Goal: Task Accomplishment & Management: Use online tool/utility

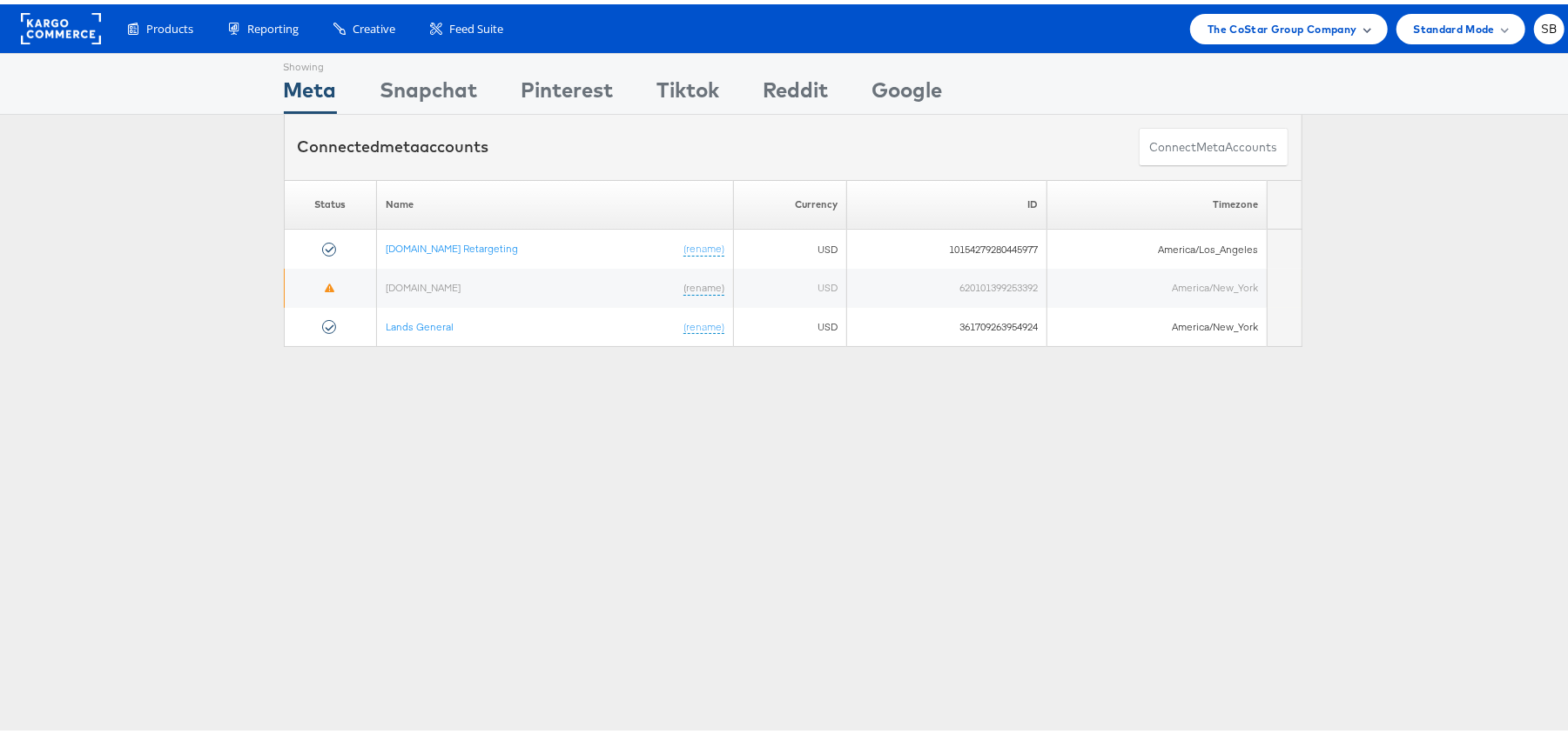
click at [1297, 16] on span "The CoStar Group Company" at bounding box center [1281, 25] width 149 height 18
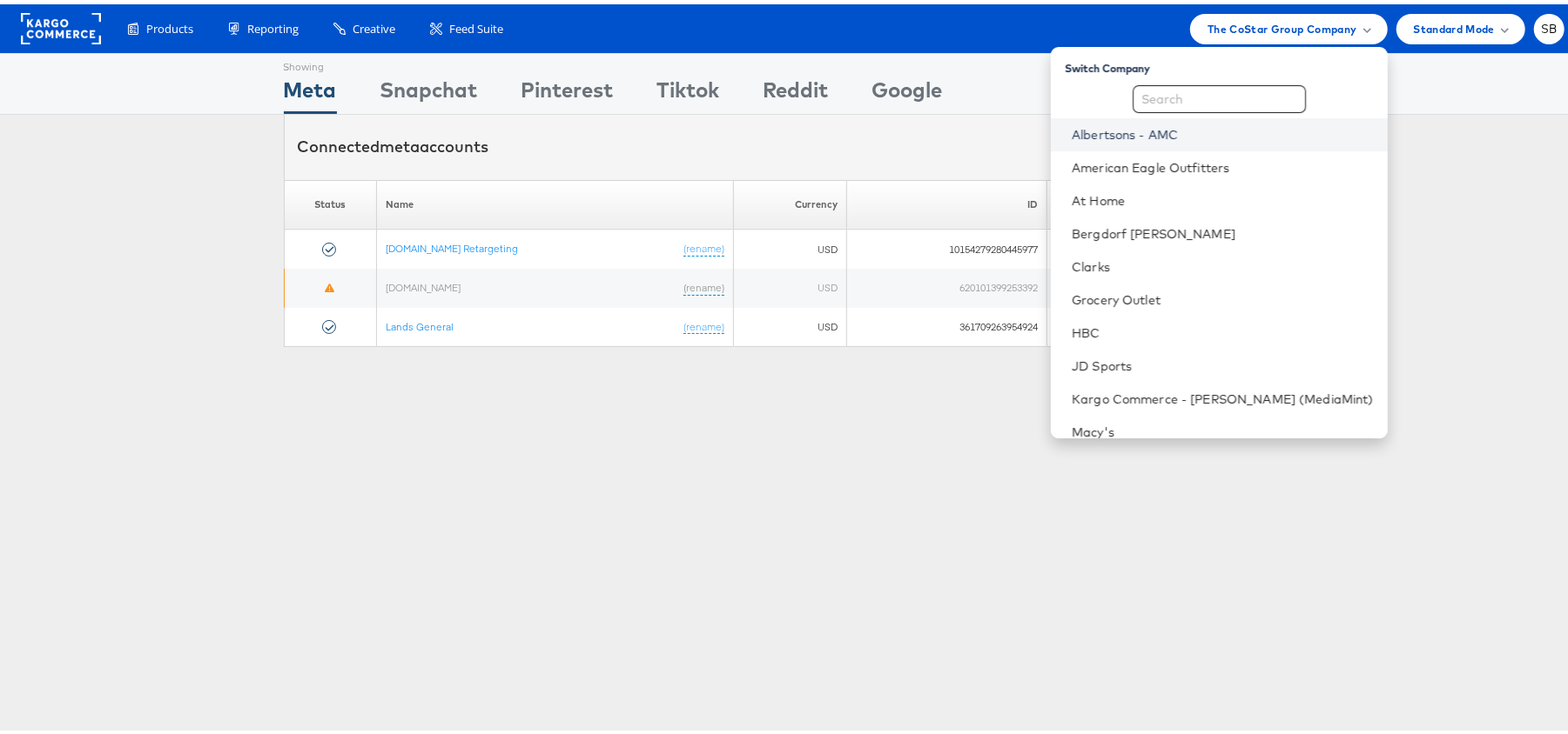
click at [1220, 134] on link "Albertsons - AMC" at bounding box center [1222, 129] width 302 height 17
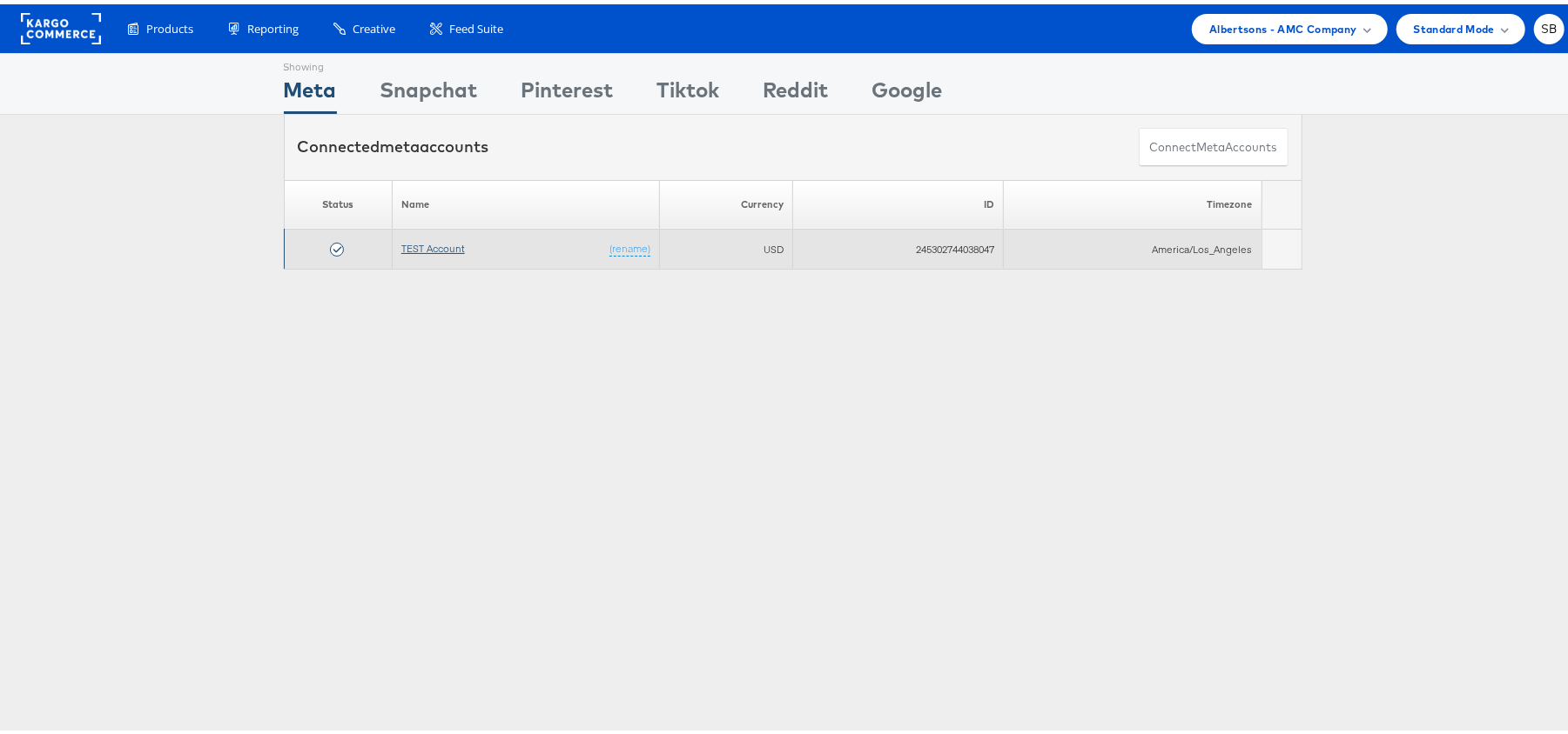
click at [433, 249] on link "TEST Account" at bounding box center [432, 244] width 63 height 13
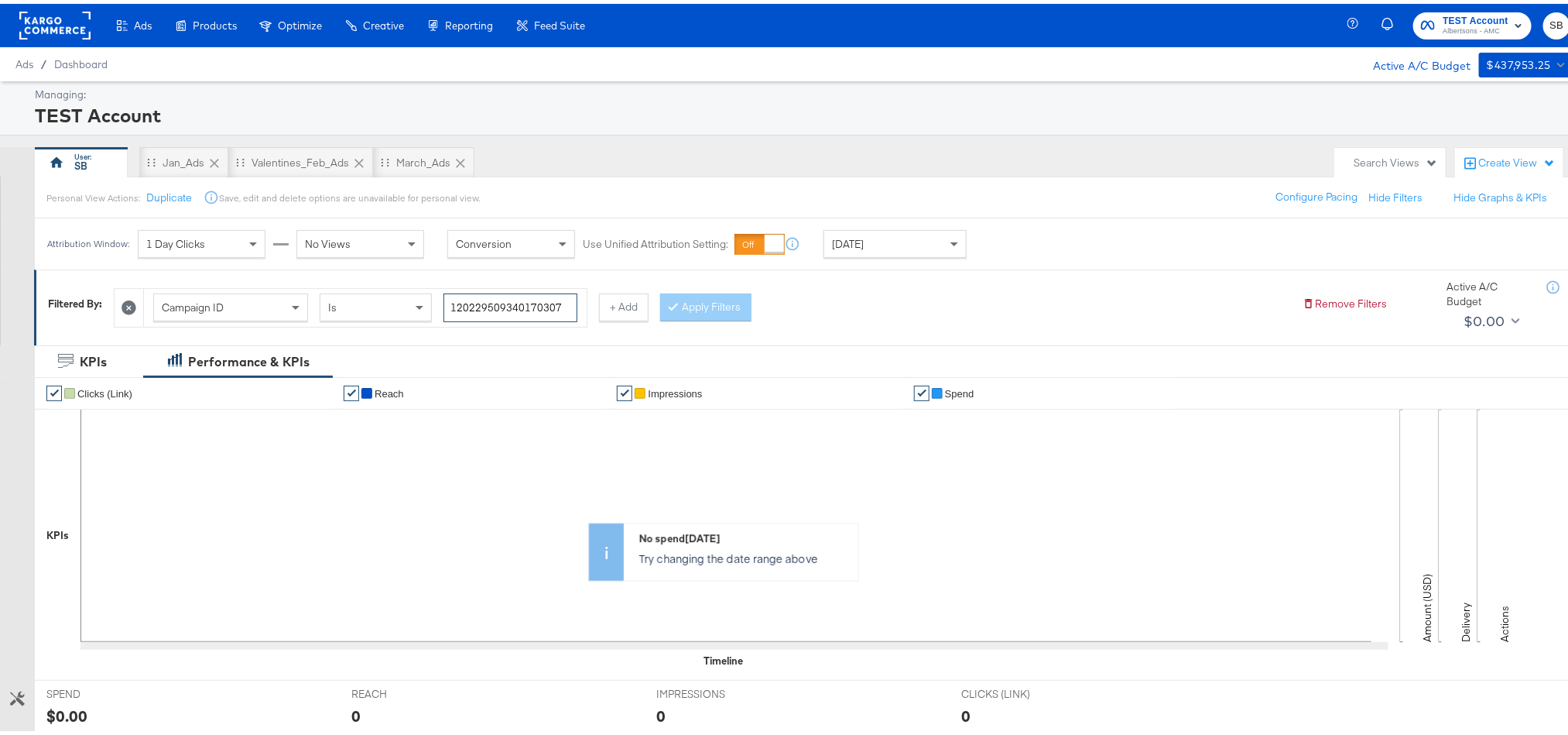
click at [535, 309] on input "120229509340170307" at bounding box center [510, 304] width 134 height 29
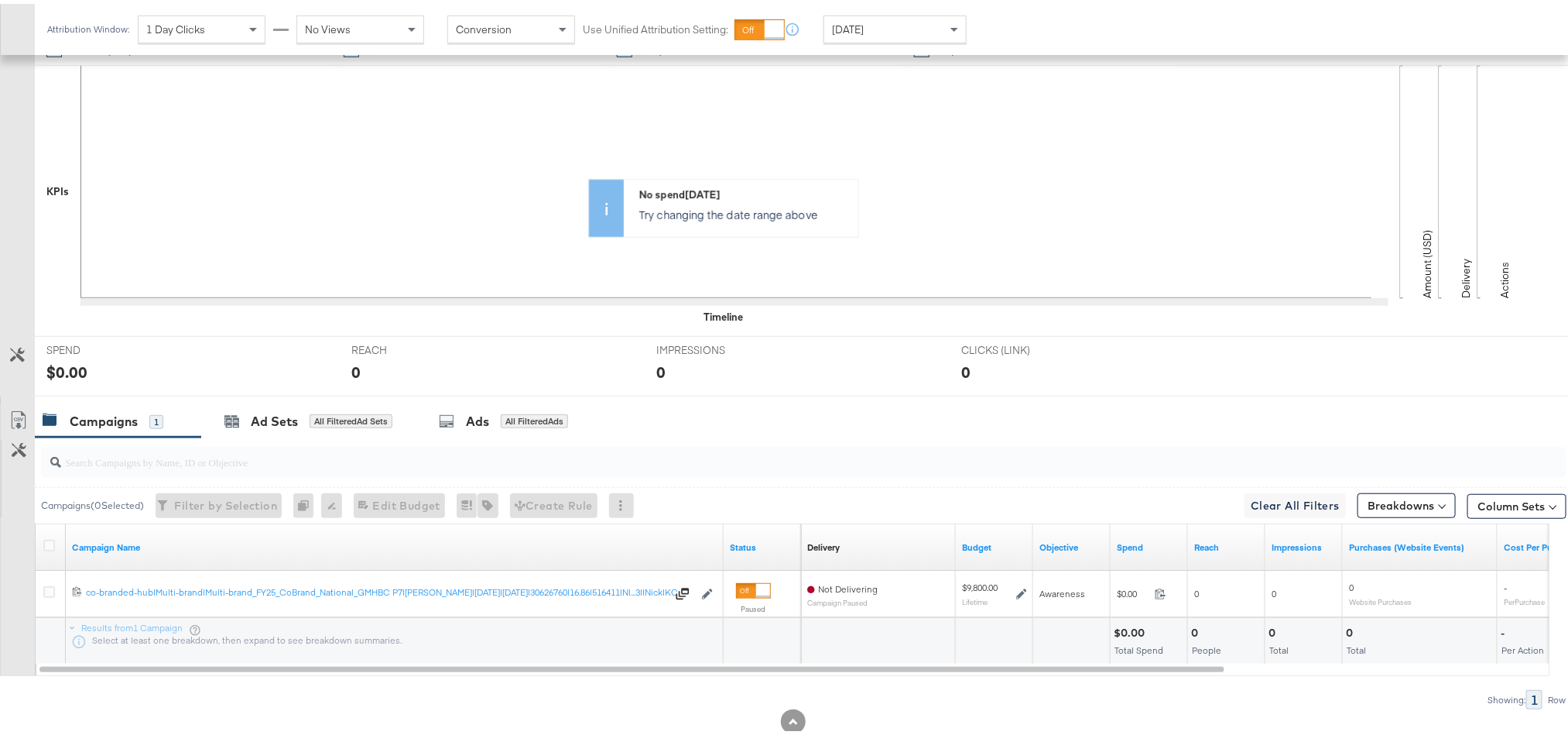
scroll to position [346, 0]
click at [51, 546] on icon at bounding box center [49, 540] width 12 height 12
click at [0, 0] on input "checkbox" at bounding box center [0, 0] width 0 height 0
click at [268, 419] on div "Ad Sets" at bounding box center [274, 416] width 47 height 17
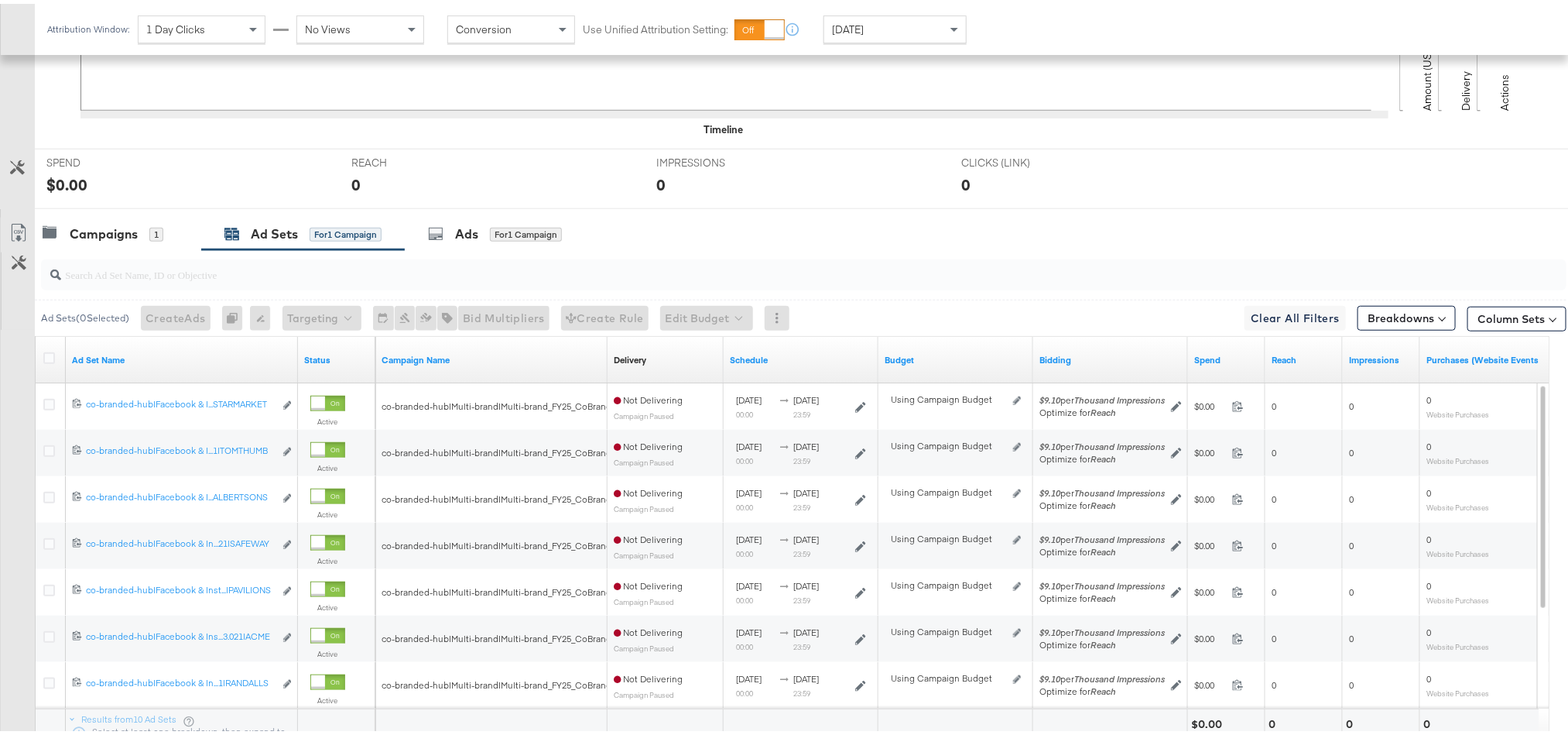
scroll to position [554, 0]
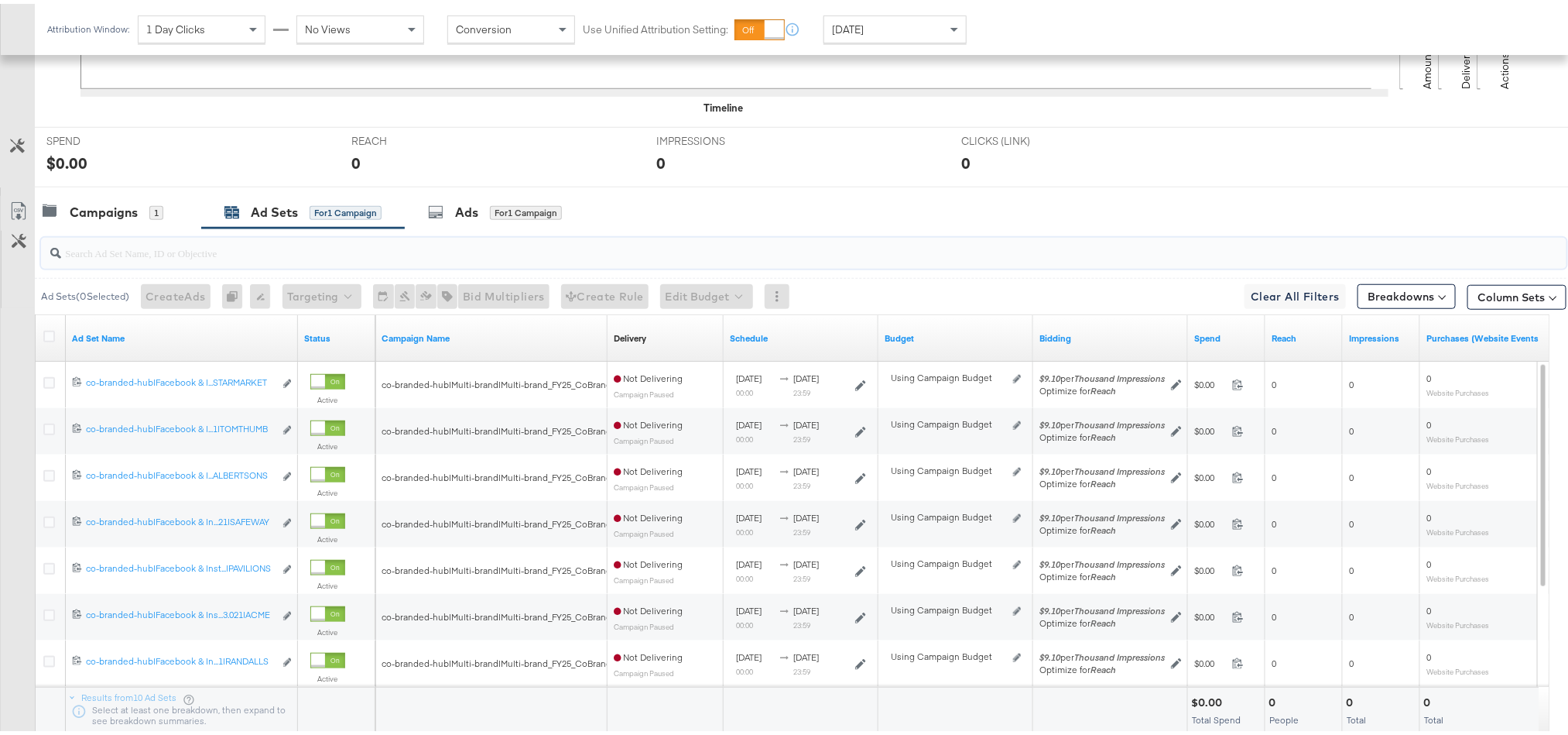
click at [291, 251] on input "search" at bounding box center [743, 242] width 1365 height 30
paste input "co-branded-hub|Facebook & Instagram|Social Media|FBIG - Video - Custom Shopper|…"
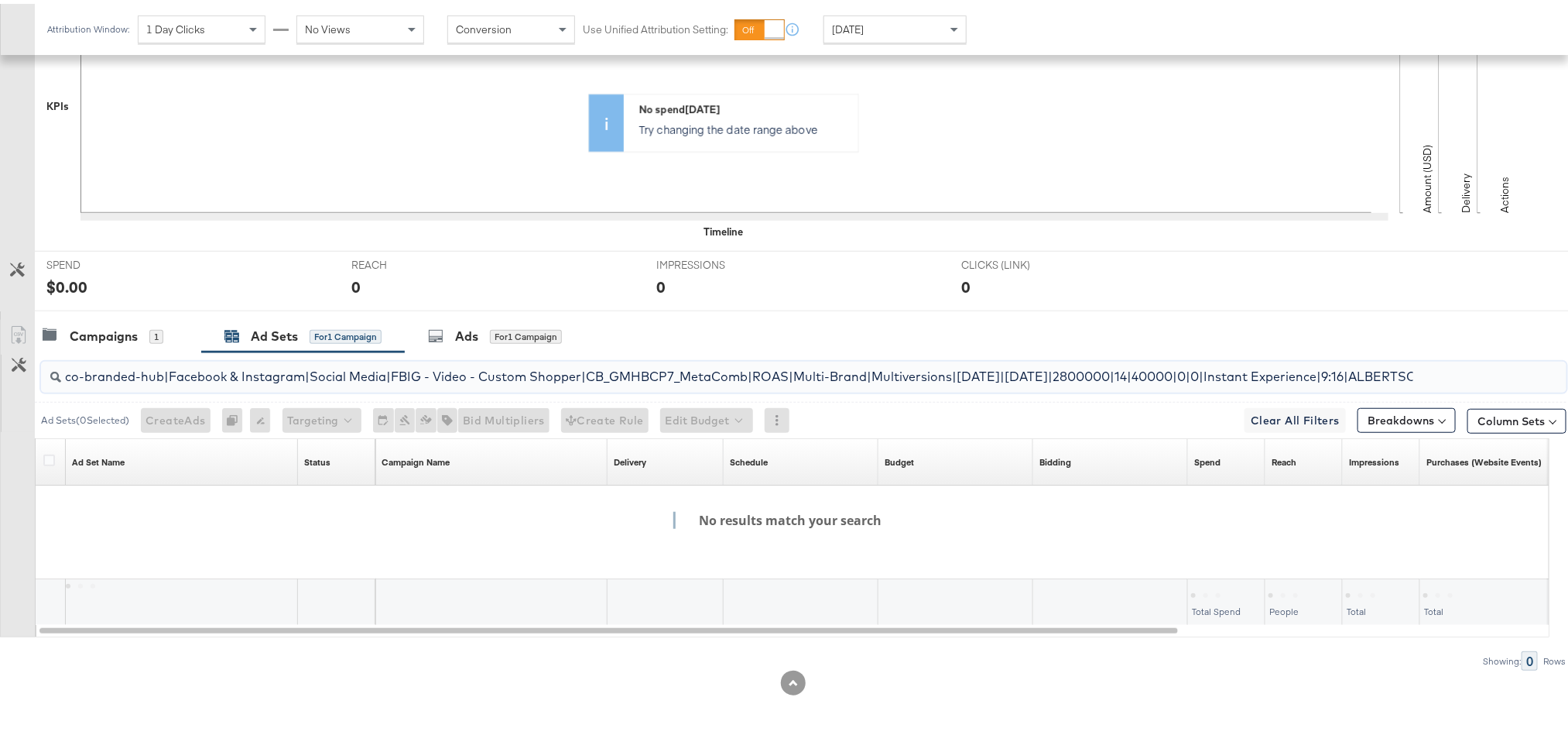
scroll to position [433, 0]
type input "co-branded-hub|Facebook & Instagram|Social Media|FBIG - Video - Custom Shopper|…"
click at [467, 338] on div "Ads" at bounding box center [466, 332] width 23 height 17
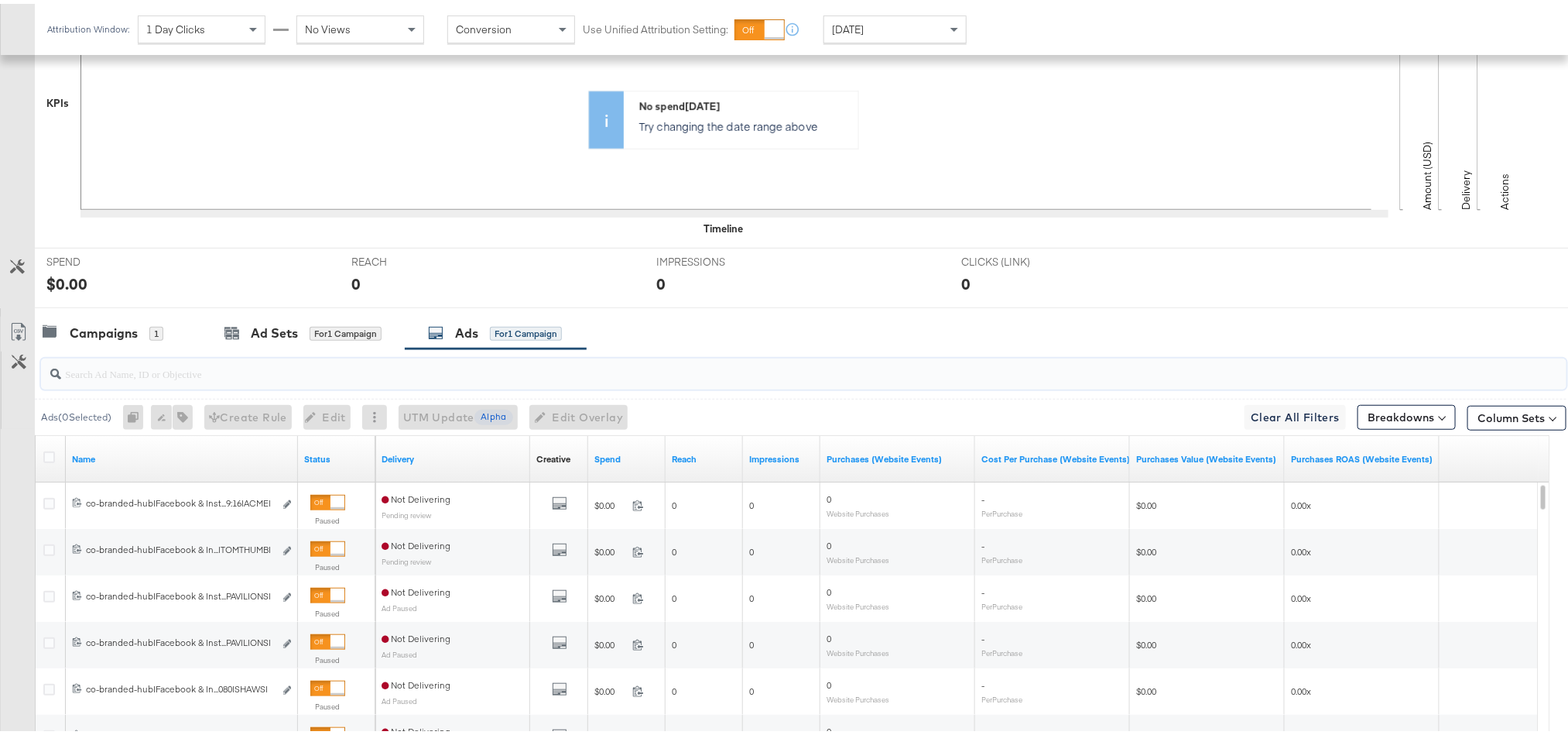
click at [325, 372] on input "search" at bounding box center [743, 363] width 1365 height 30
paste input "co-branded-hub|Facebook & Instagram|Social Media|FBIG - Video - Custom Shopper|…"
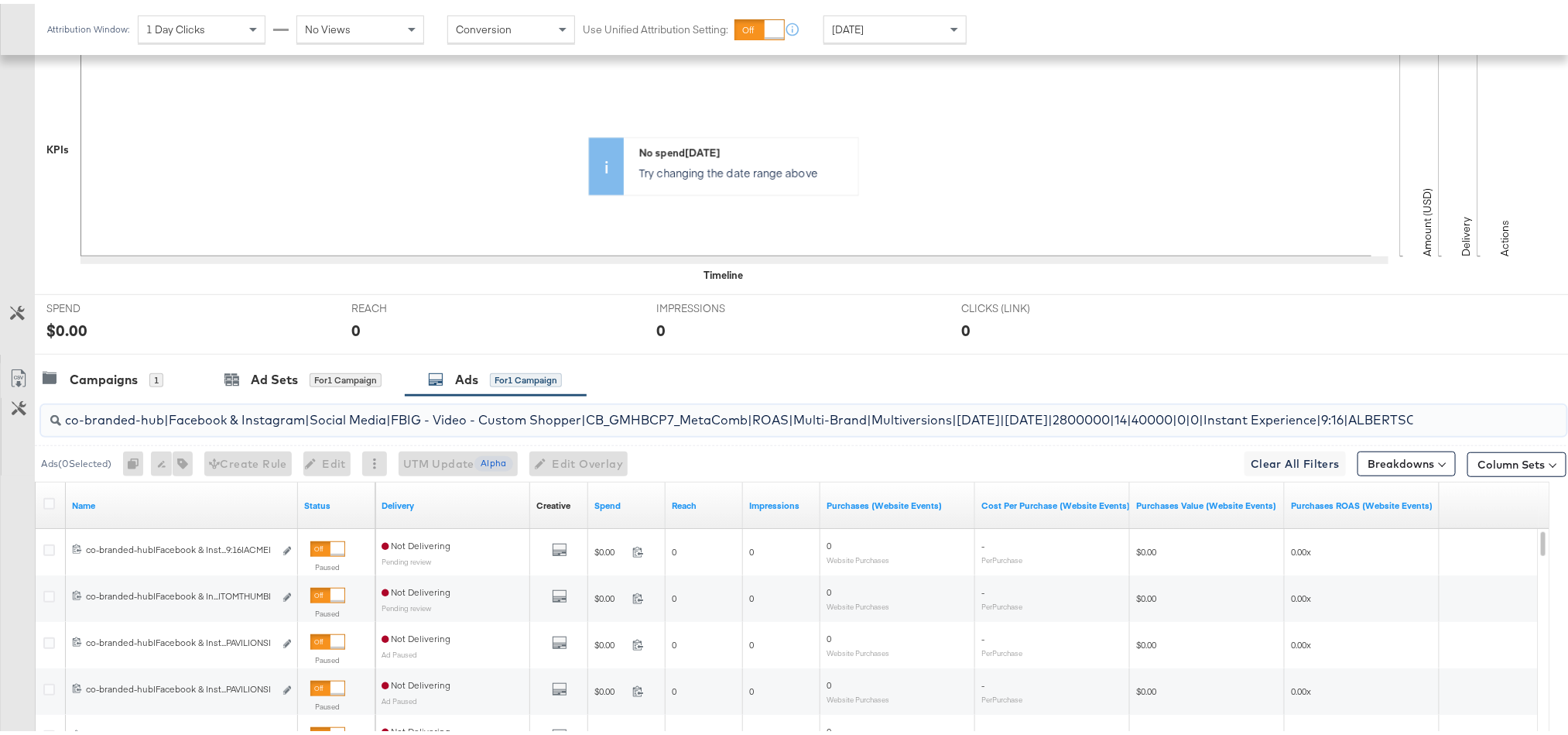
scroll to position [0, 71]
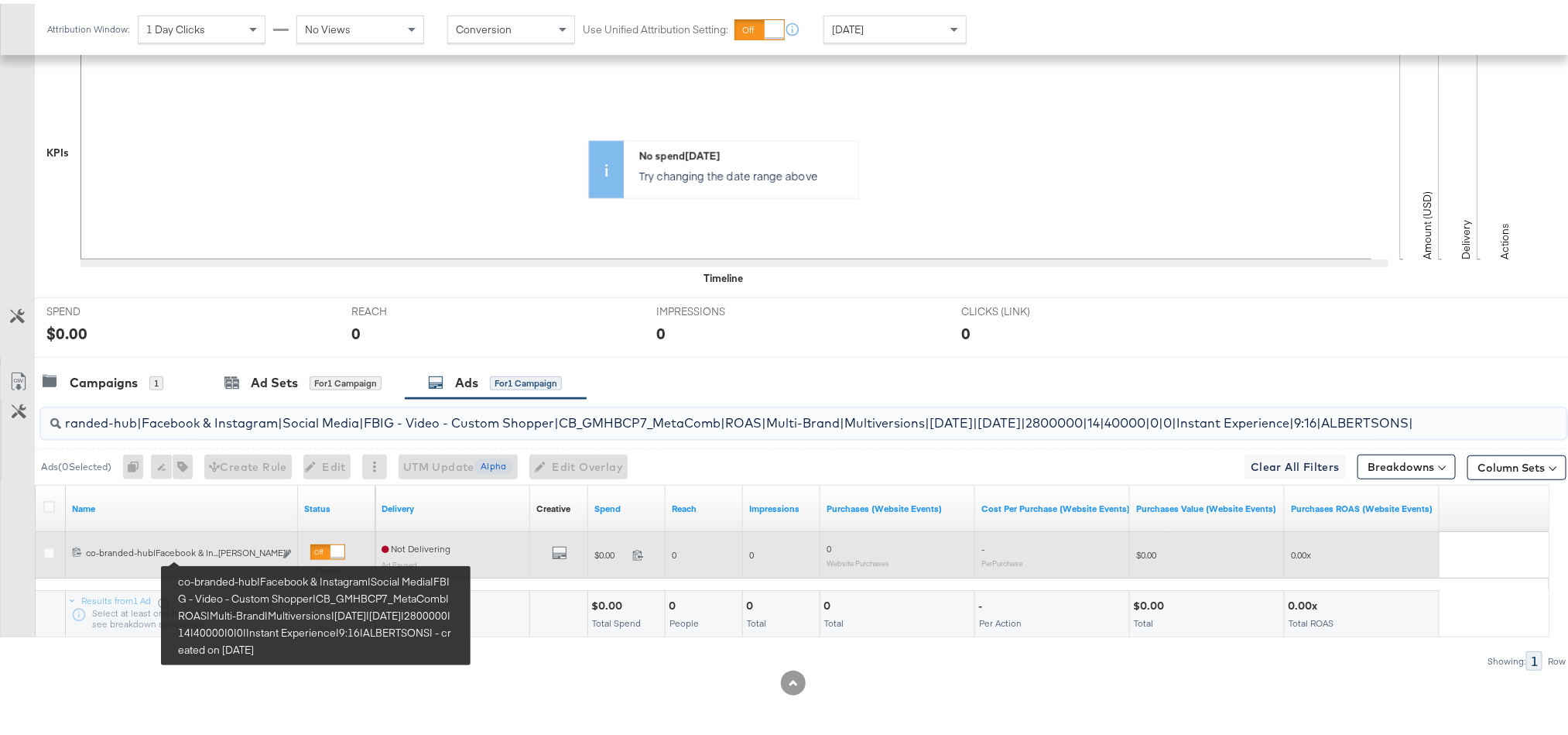
type input "co-branded-hub|Facebook & Instagram|Social Media|FBIG - Video - Custom Shopper|…"
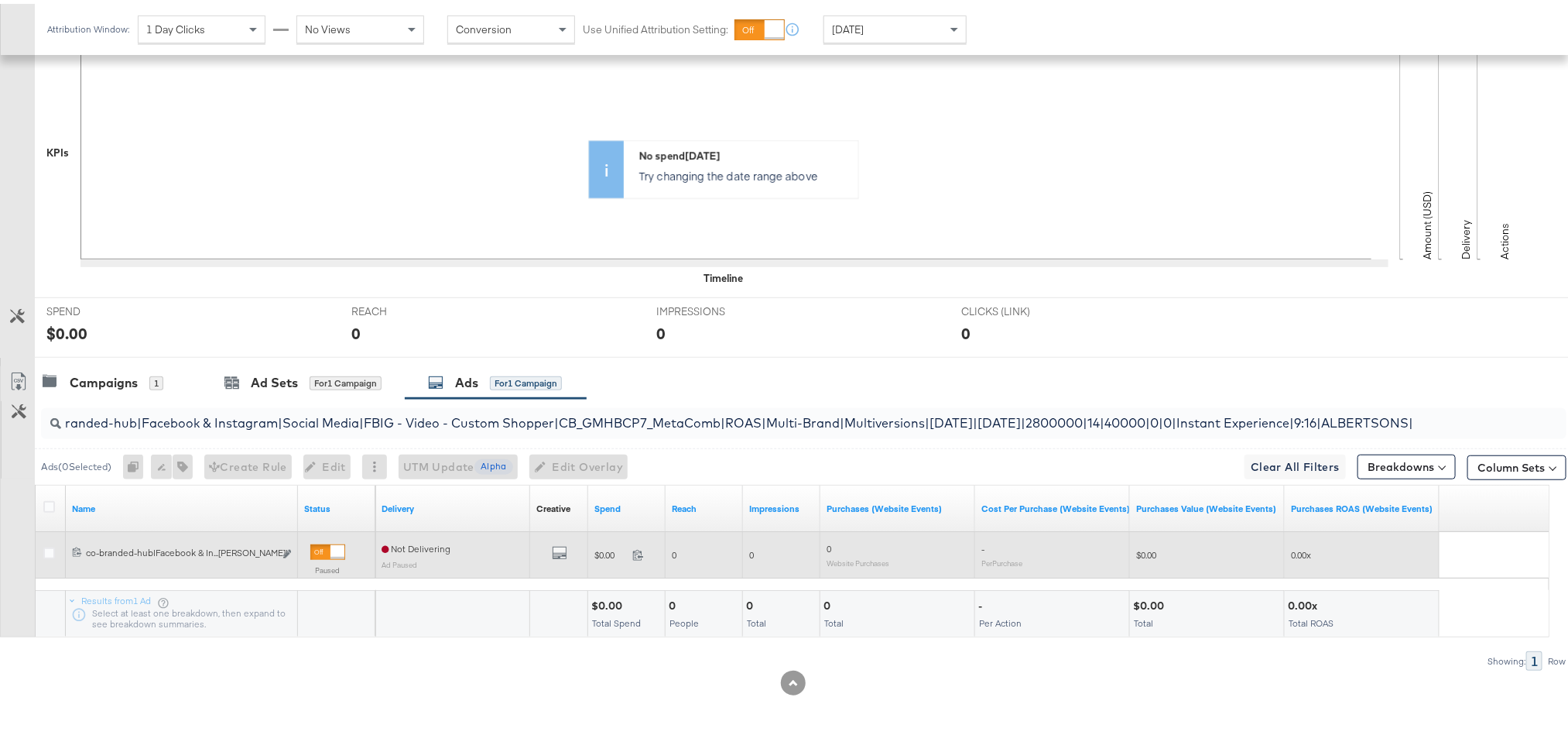
scroll to position [0, 0]
click at [286, 551] on icon "link" at bounding box center [288, 550] width 8 height 9
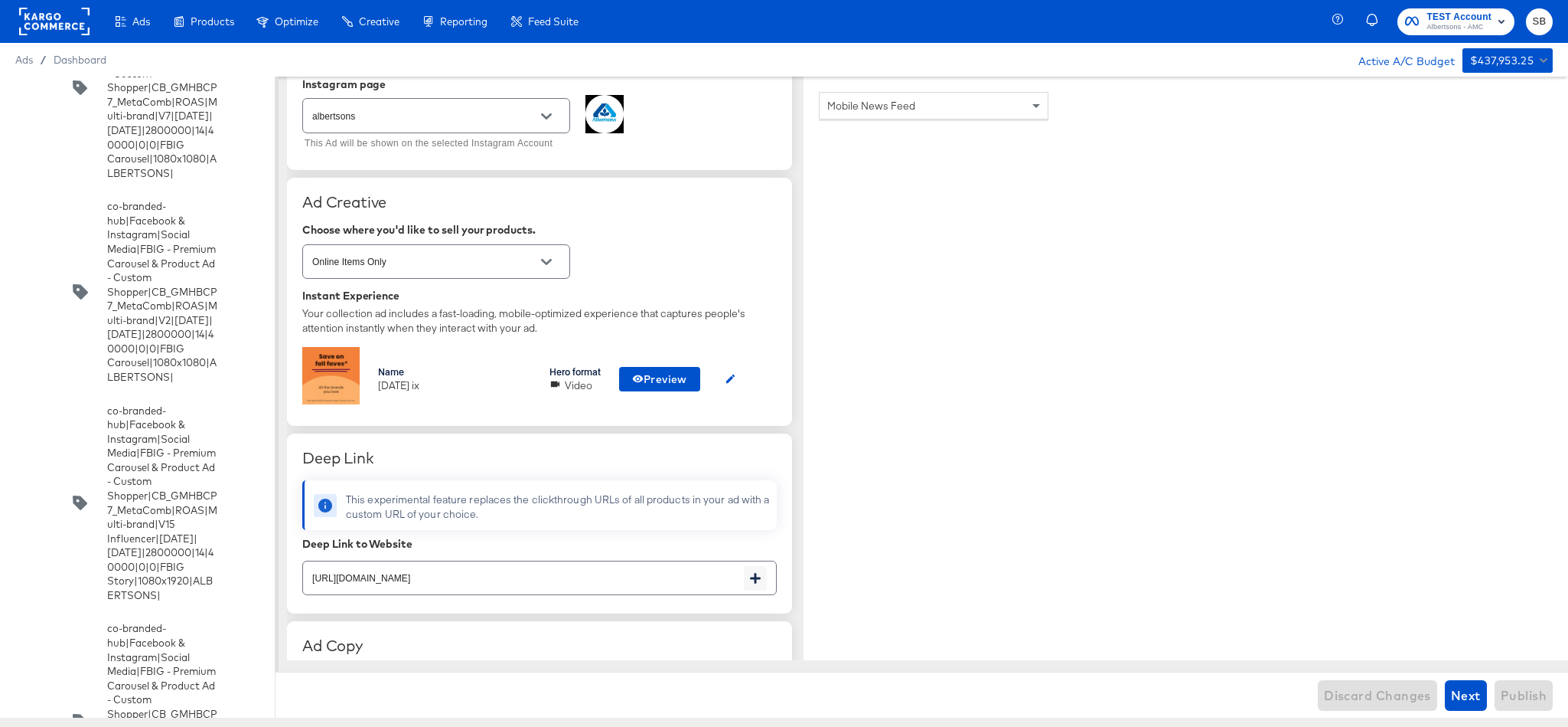
scroll to position [239, 0]
click at [729, 381] on icon "button" at bounding box center [731, 379] width 12 height 12
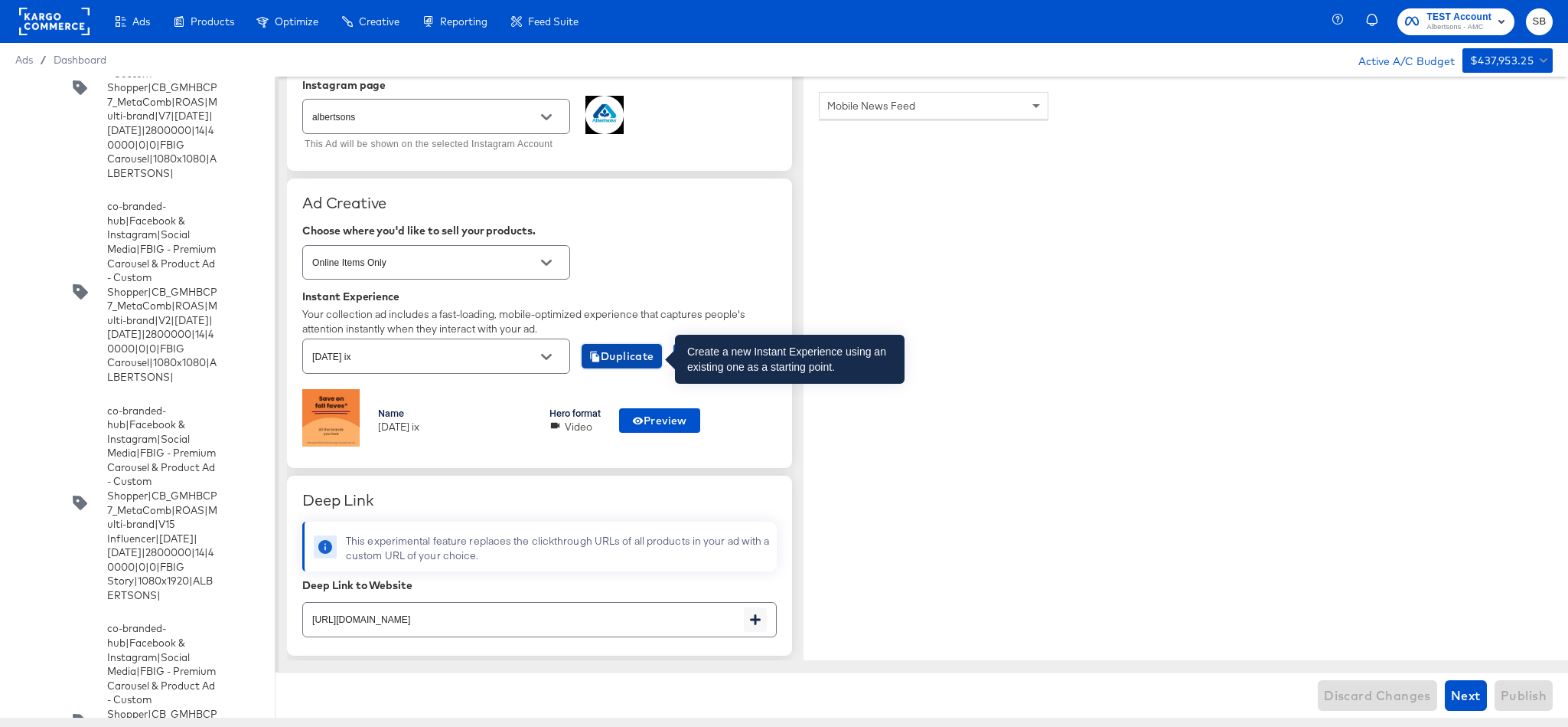
click at [622, 356] on span "Duplicate" at bounding box center [621, 356] width 65 height 19
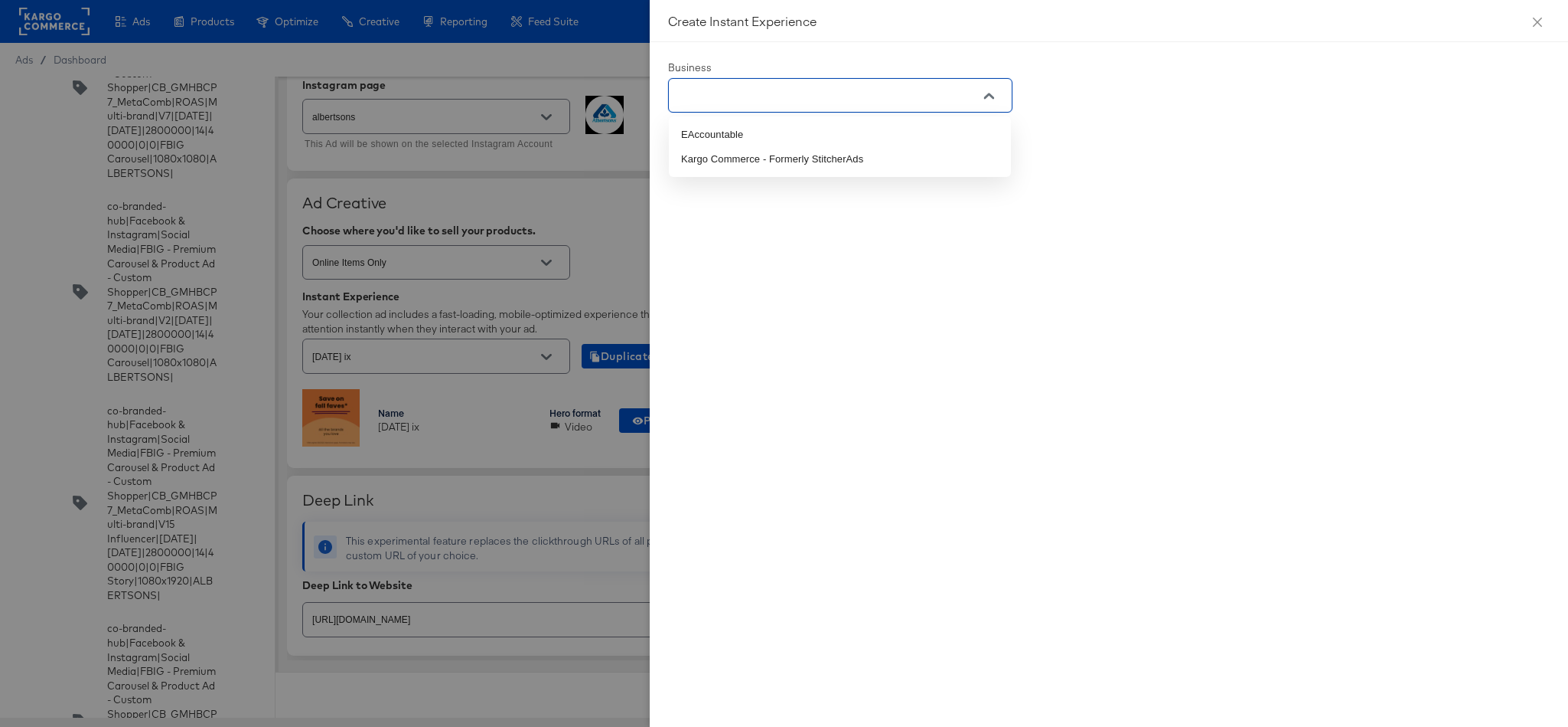
click at [855, 104] on input "text" at bounding box center [828, 96] width 307 height 17
click at [833, 155] on li "Kargo Commerce - Formerly StitcherAds" at bounding box center [841, 159] width 343 height 24
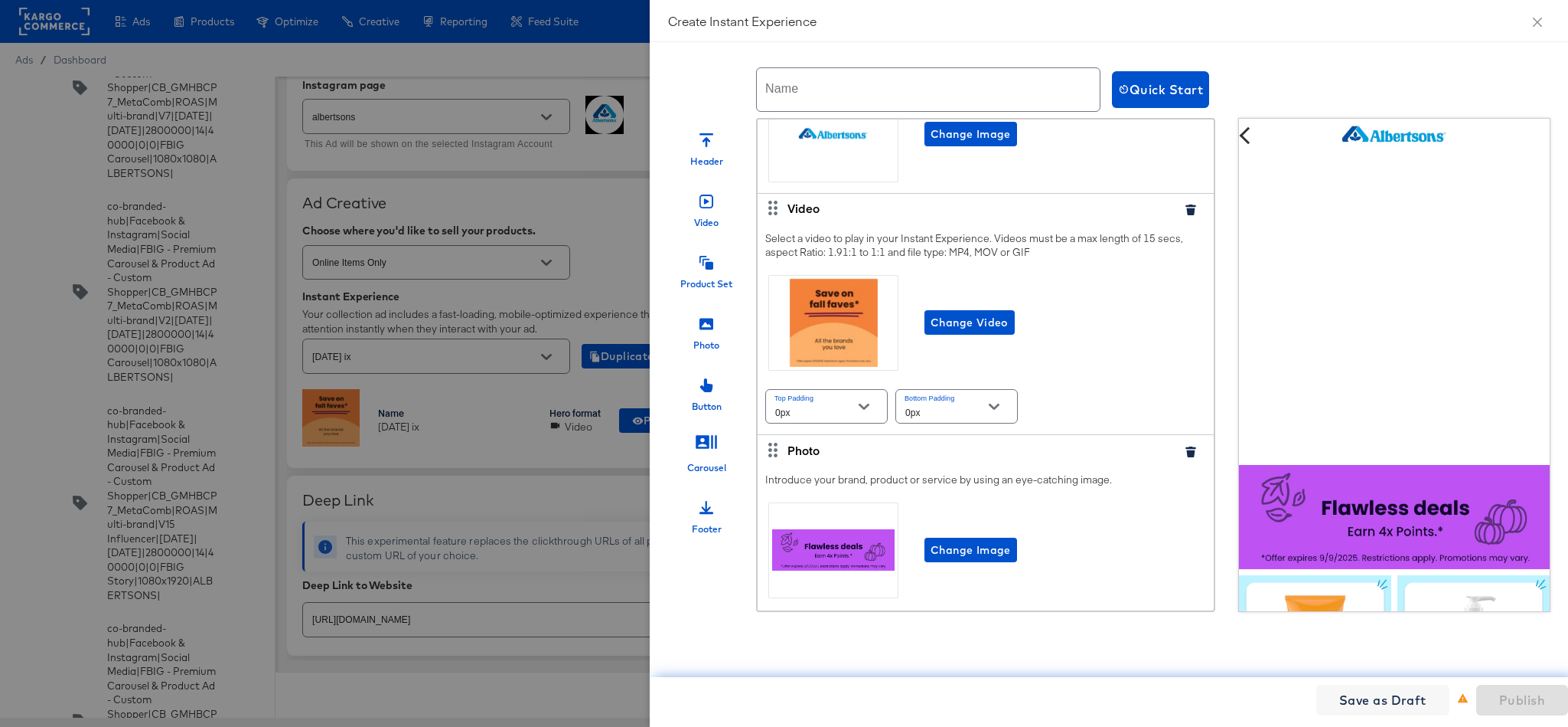
scroll to position [0, 0]
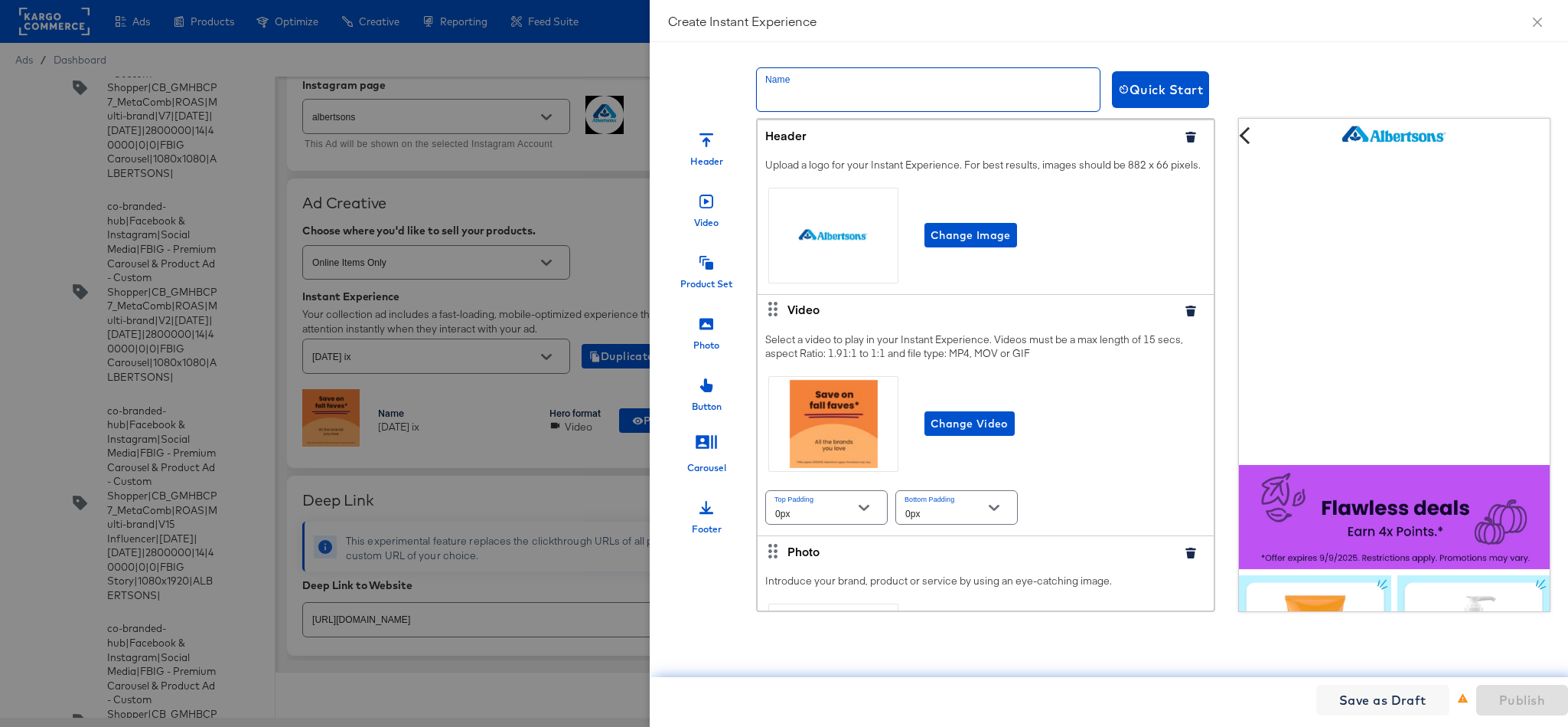
click at [833, 81] on input "text" at bounding box center [929, 90] width 343 height 43
type input "Sep25_ix_Updated"
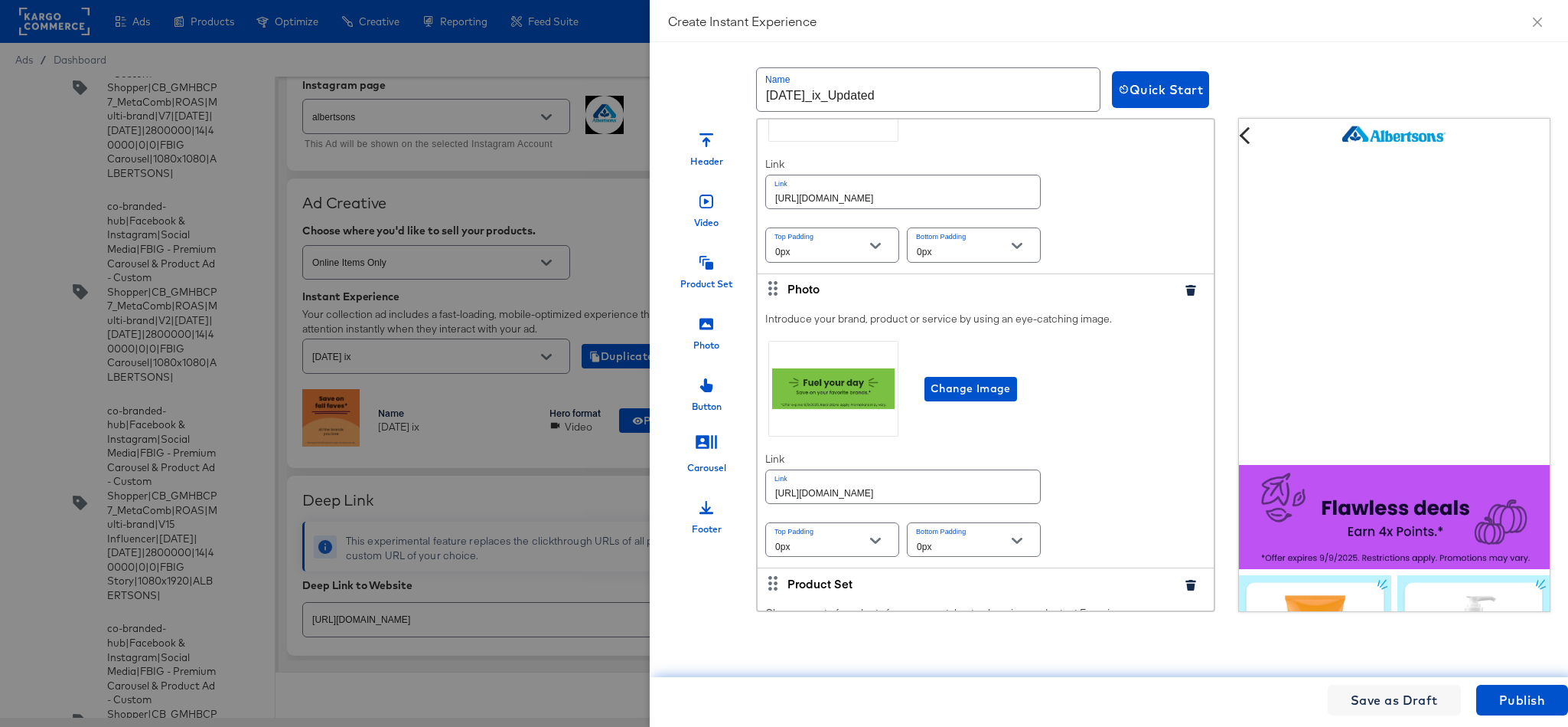
scroll to position [1388, 0]
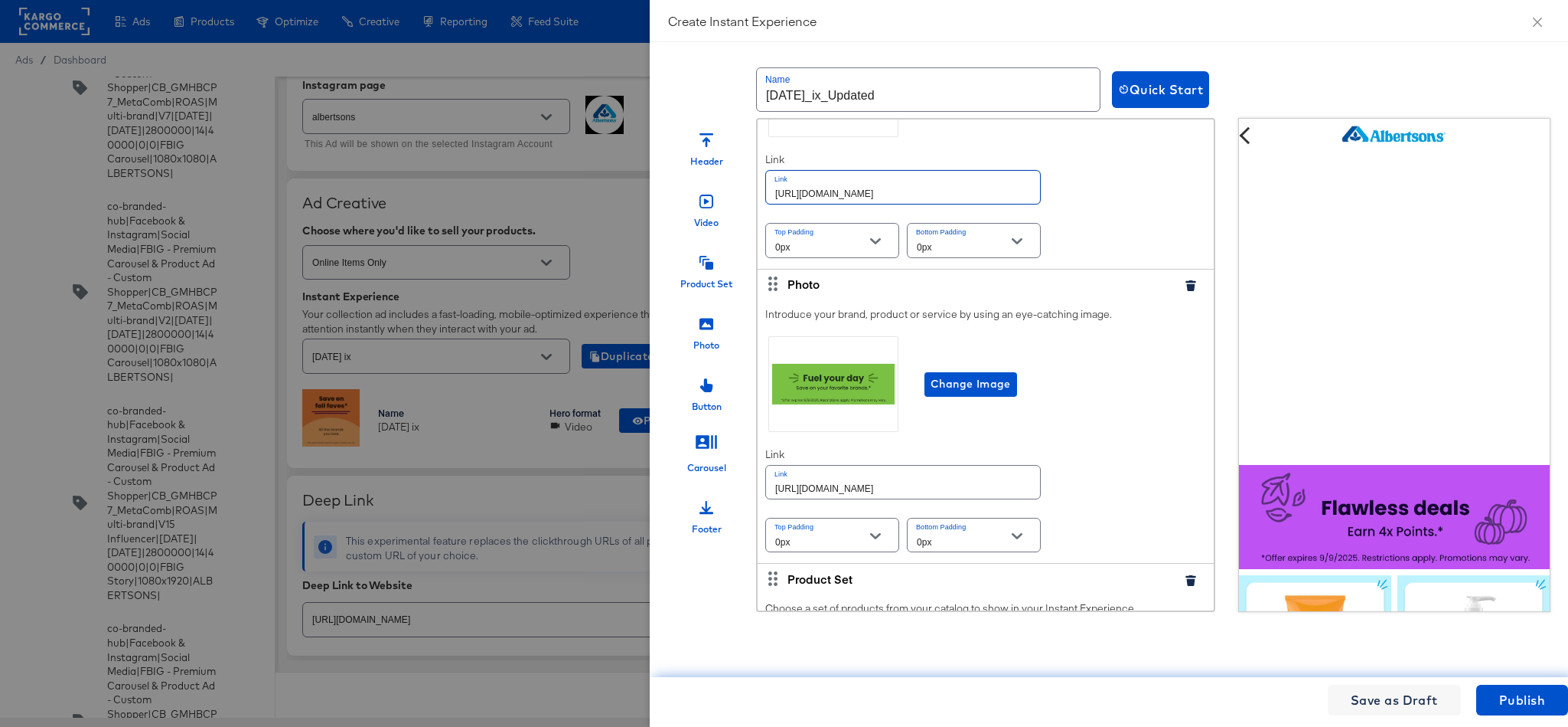
click at [983, 204] on input "https://www.albertsons.com/shop/aisles/cookies-snacks-candy.html" at bounding box center [903, 187] width 274 height 33
paste input "order/personal-care-essentials"
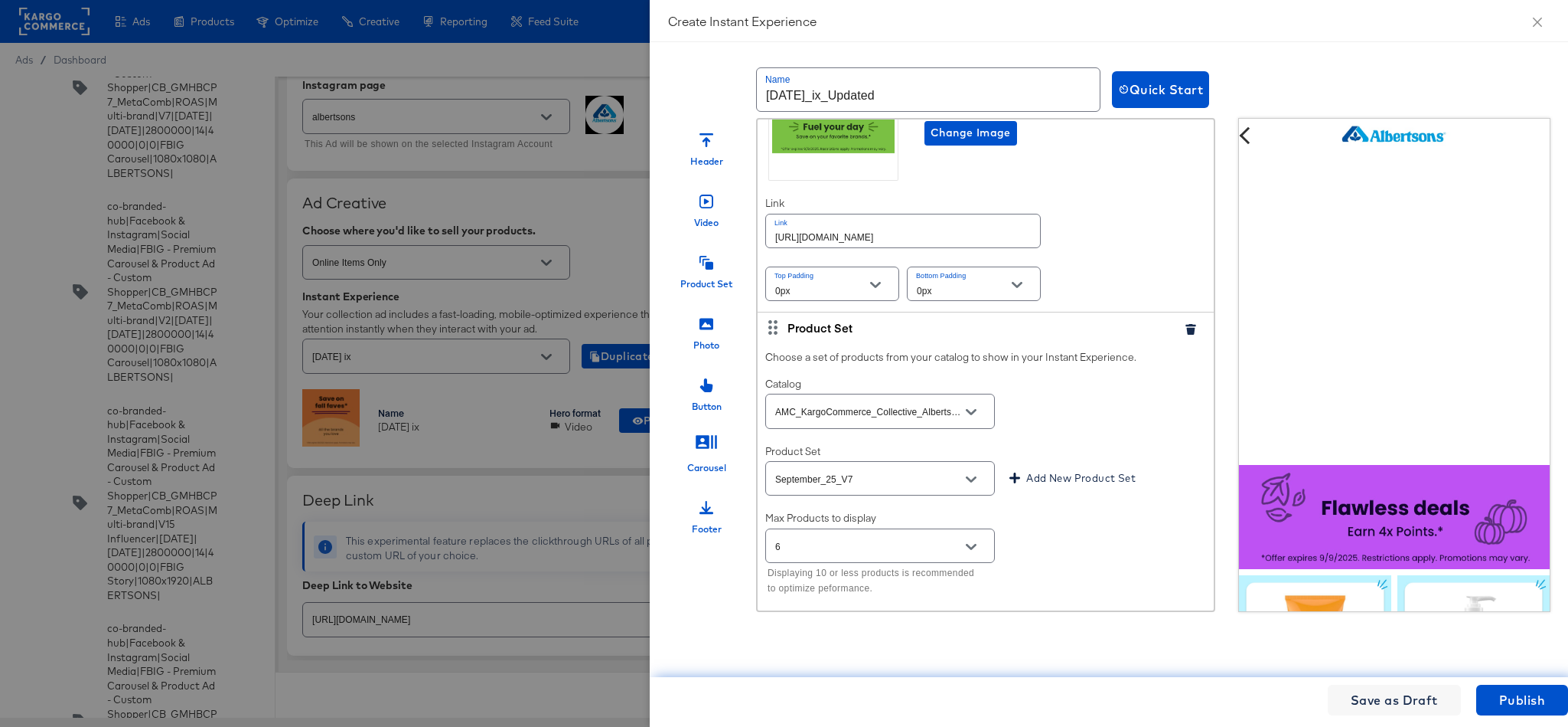
scroll to position [1640, 0]
type input "https://www.albertsons.com/order/personal-care-essentials.html"
click at [969, 246] on input "https://www.albertsons.com/shop/aisles/cookies-snacks-candy.html" at bounding box center [903, 229] width 274 height 33
paste input "order/personal-care-essentials"
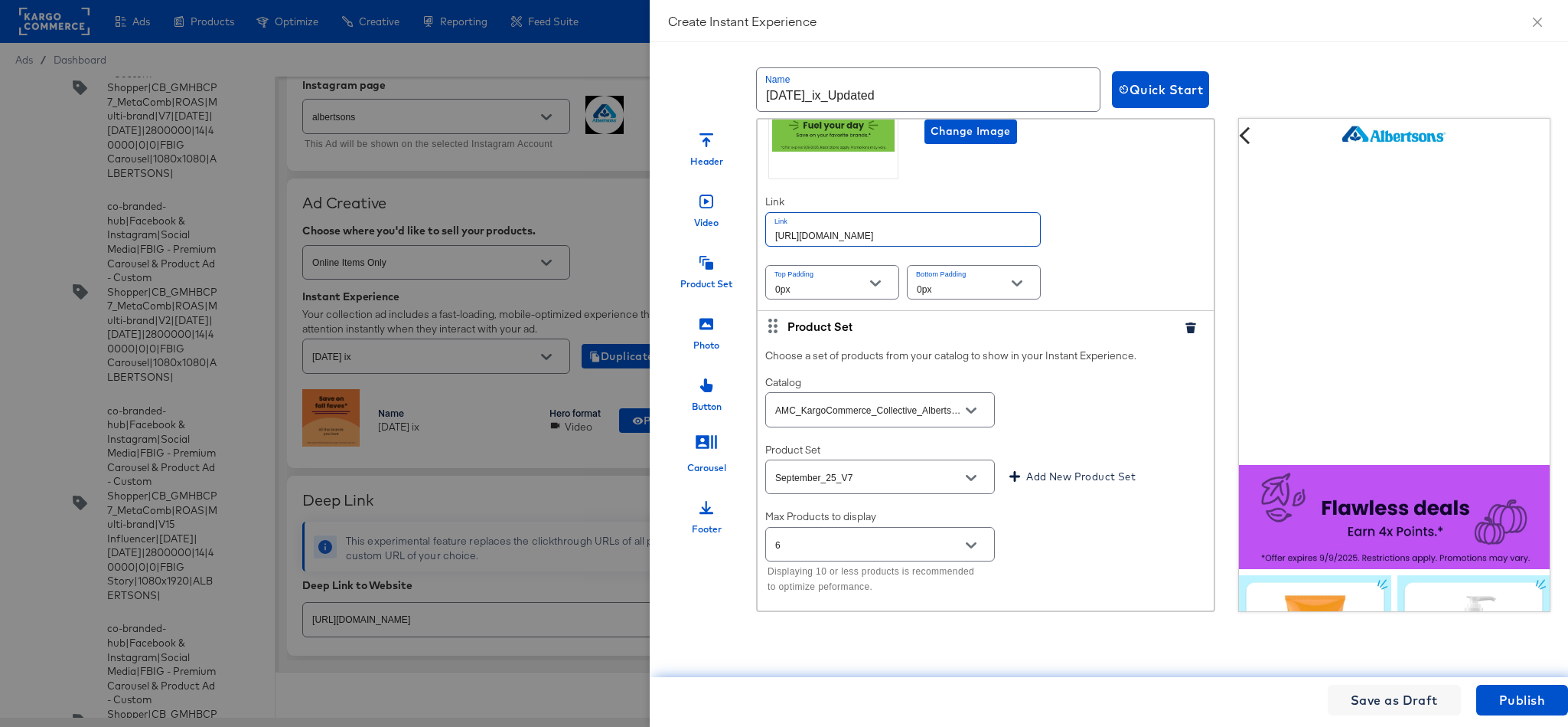
scroll to position [0, 8]
type input "https://www.albertsons.com/order/personal-care-essentials.html"
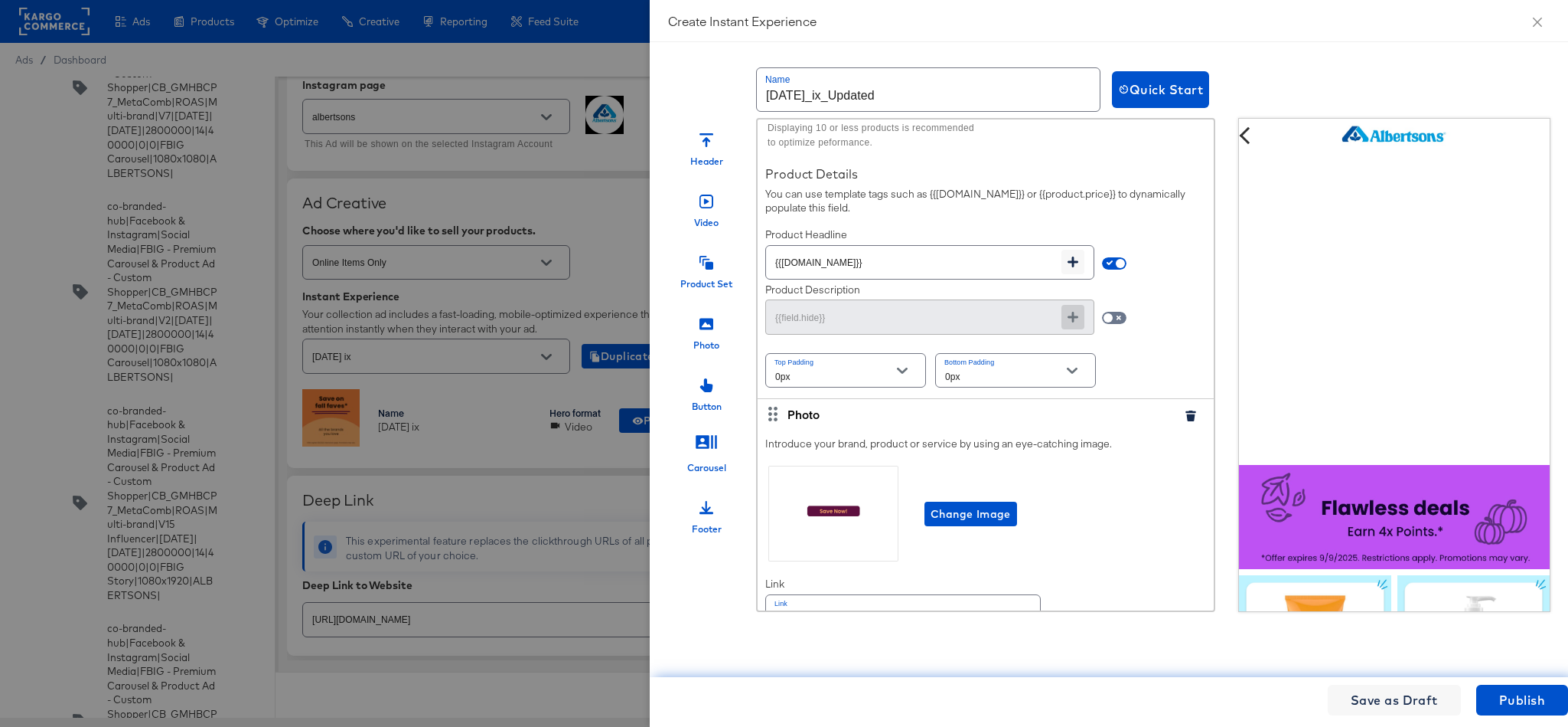
scroll to position [965, 0]
click at [1535, 696] on span "Publish" at bounding box center [1522, 699] width 46 height 21
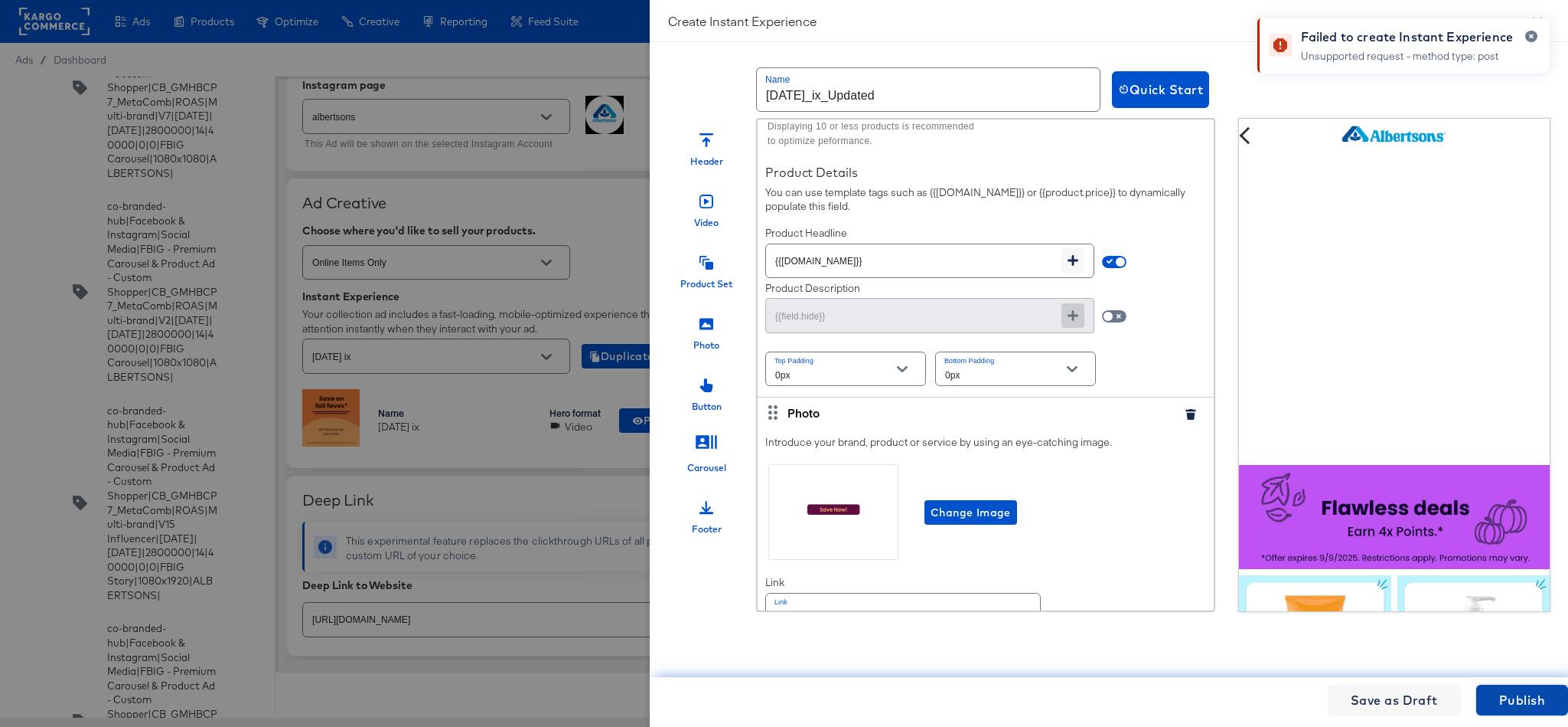
click at [1508, 696] on span "Publish" at bounding box center [1522, 699] width 46 height 21
click at [1532, 32] on icon "button" at bounding box center [1532, 36] width 6 height 9
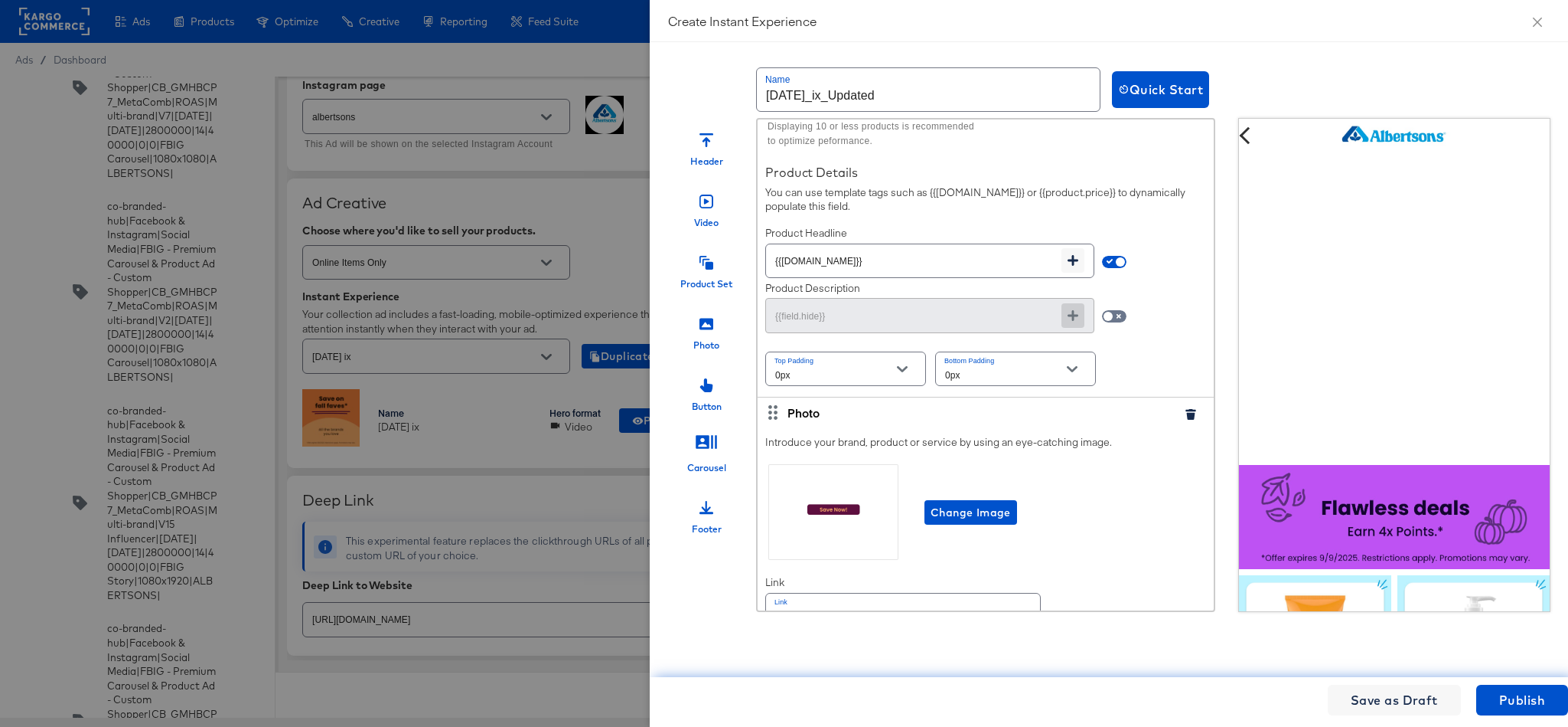
click at [476, 81] on div at bounding box center [784, 363] width 1568 height 727
click at [1545, 18] on button "Close" at bounding box center [1537, 21] width 43 height 43
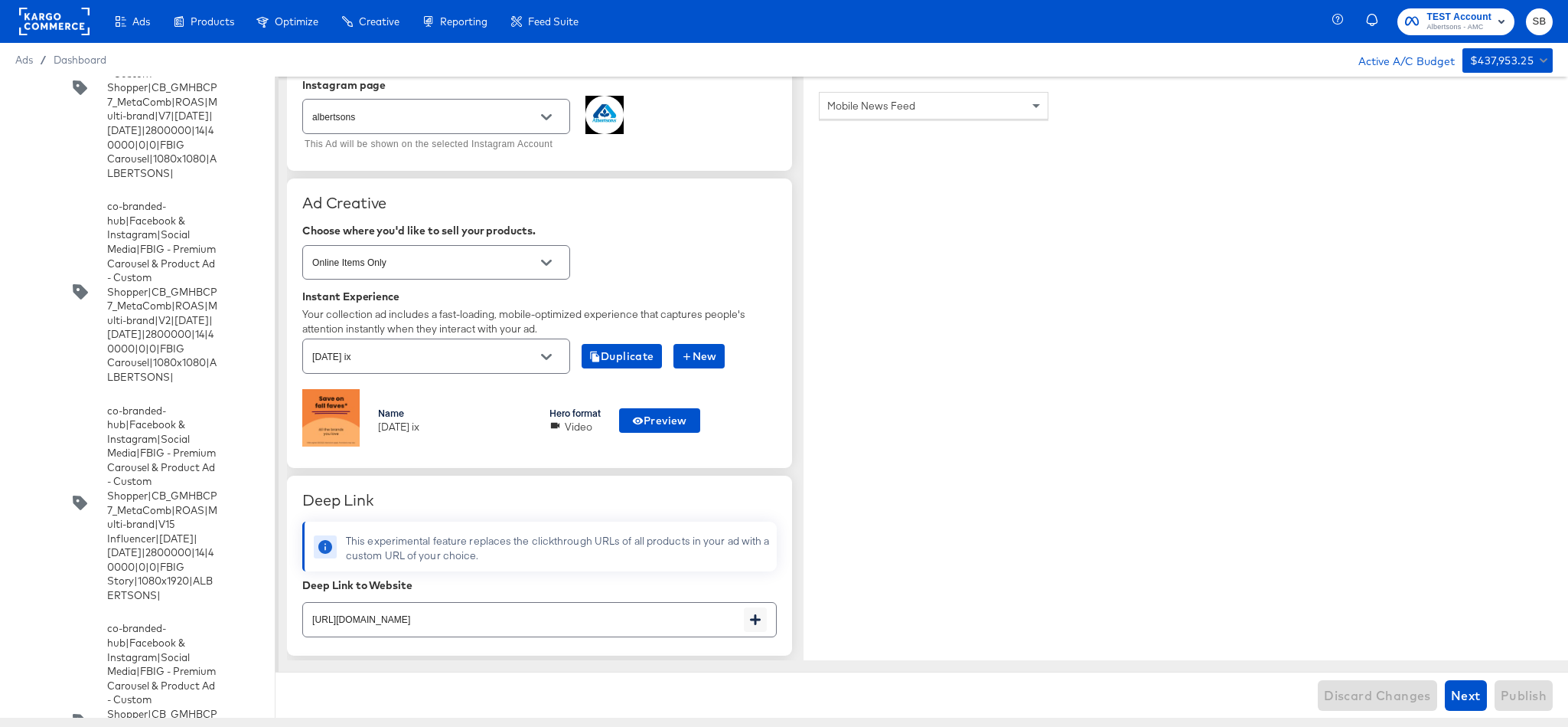
click at [35, 13] on rect at bounding box center [54, 21] width 71 height 28
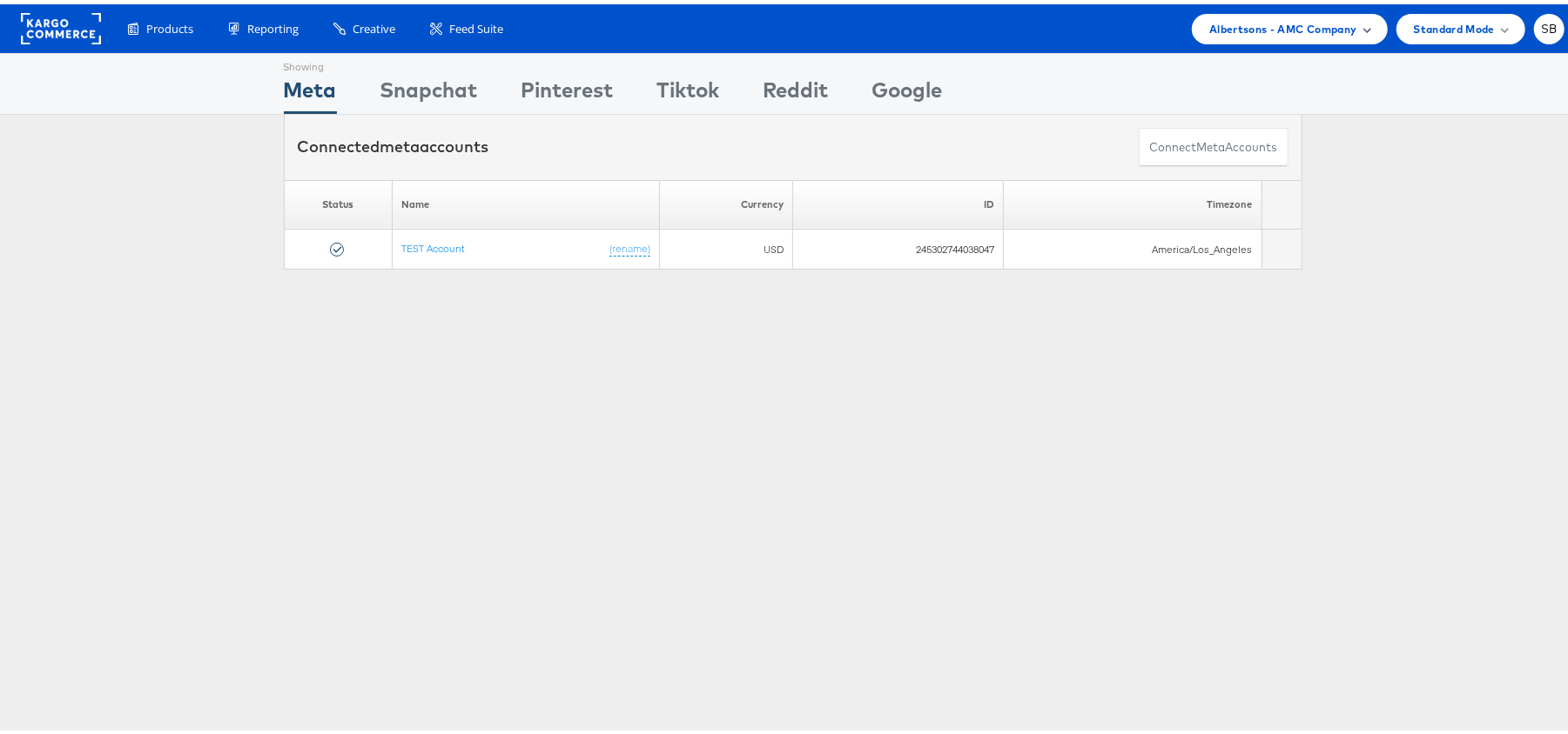
click at [1301, 29] on span "Albertsons - AMC Company" at bounding box center [1282, 25] width 147 height 18
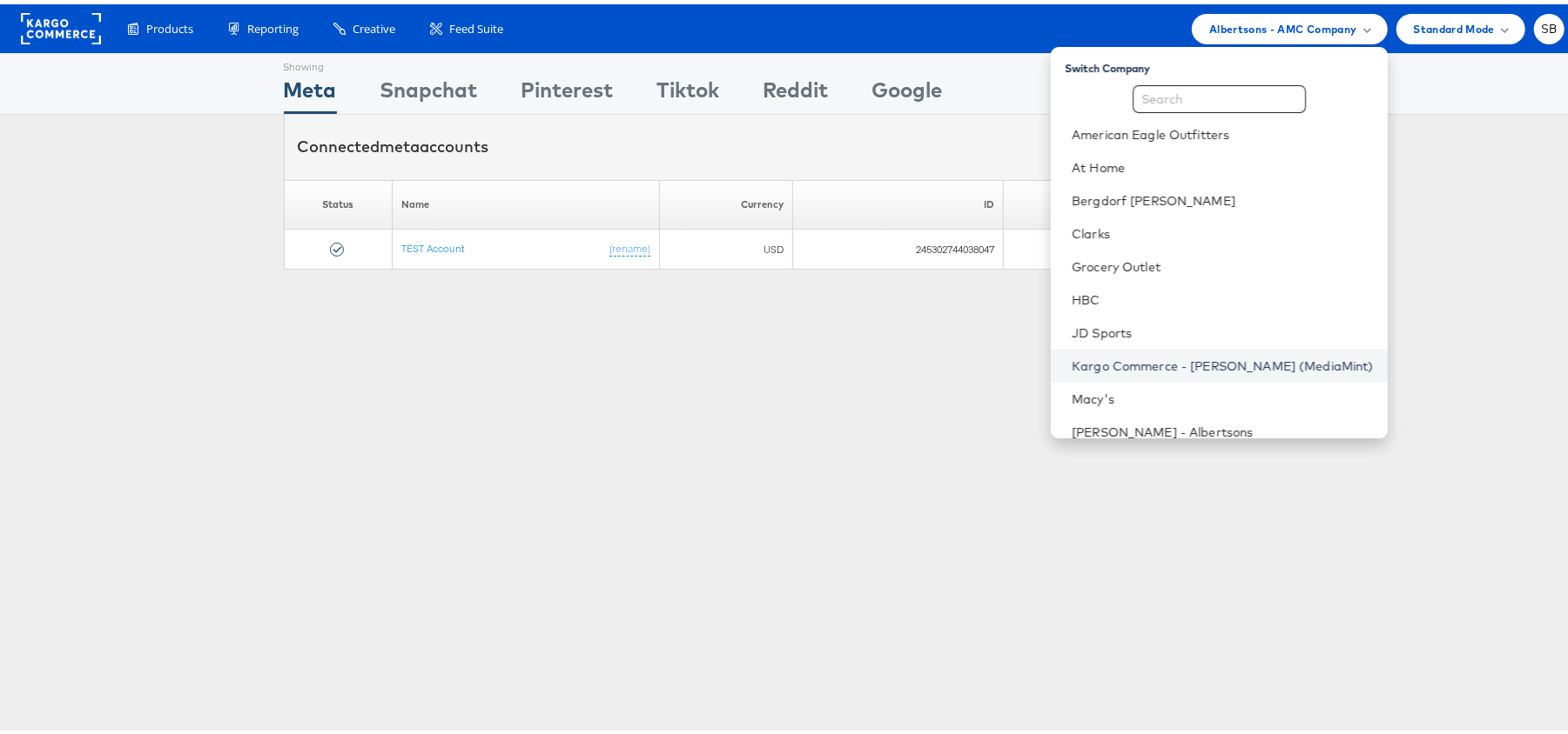
scroll to position [182, 0]
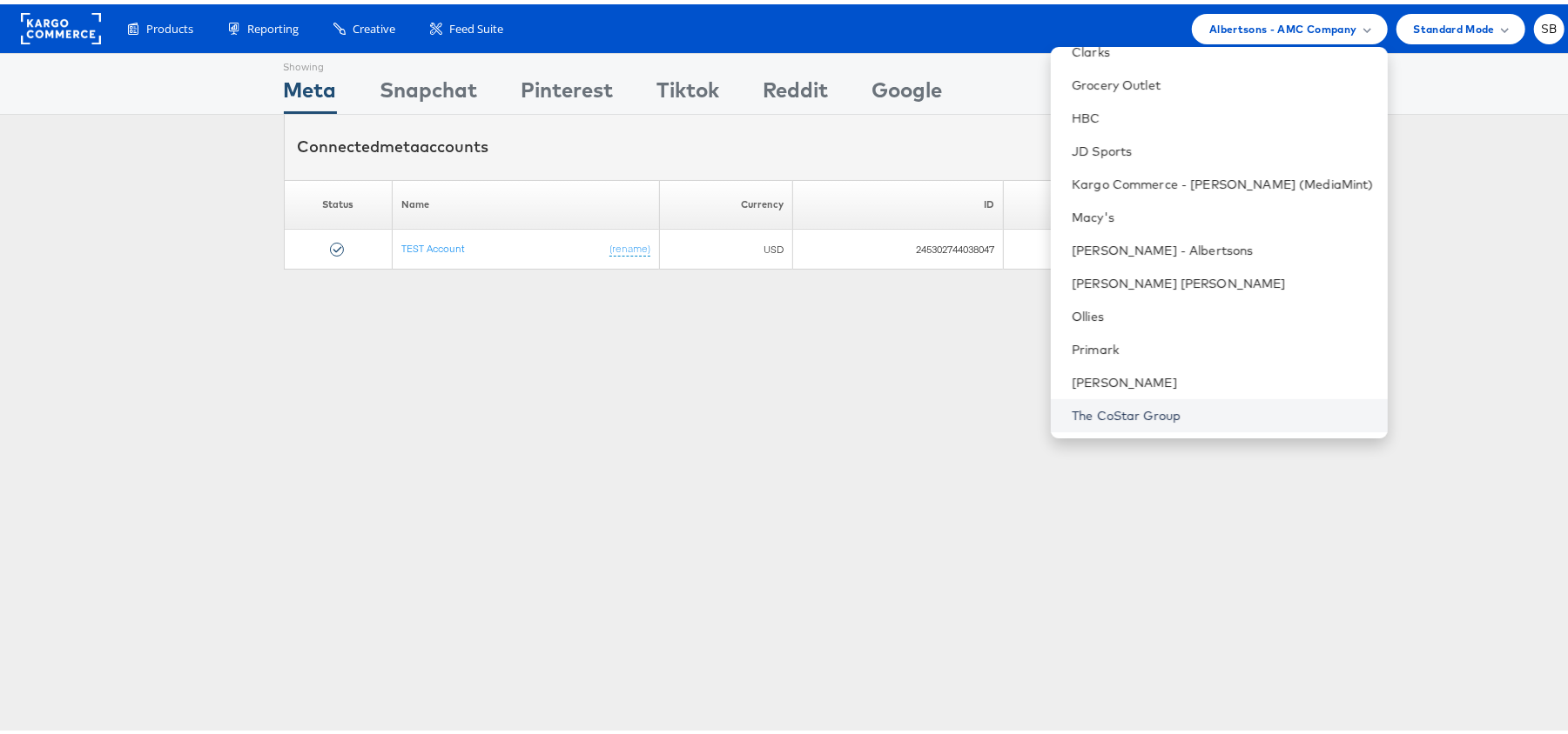
click at [1165, 409] on link "The CoStar Group" at bounding box center [1222, 411] width 302 height 17
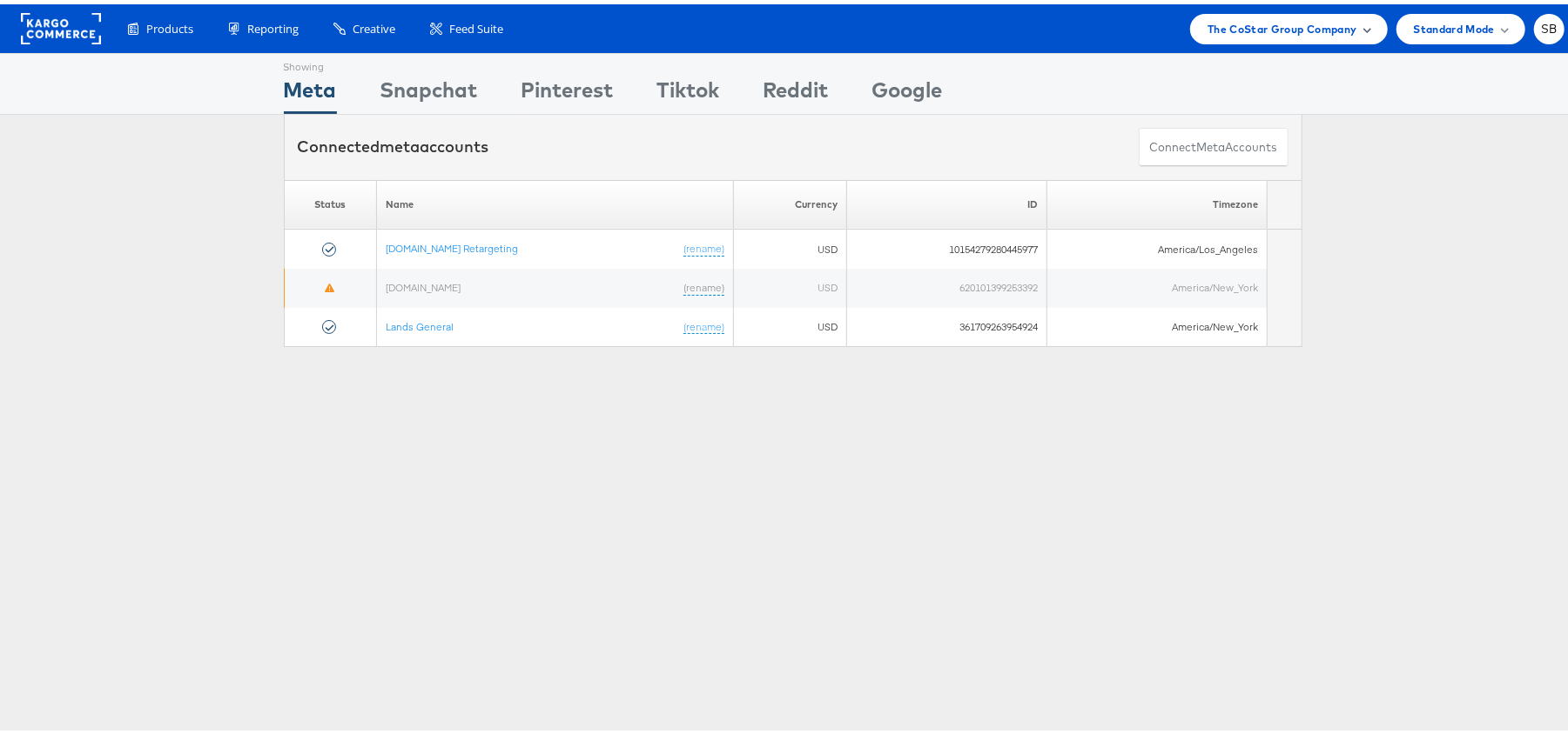
click at [1216, 24] on span "The CoStar Group Company" at bounding box center [1281, 25] width 149 height 18
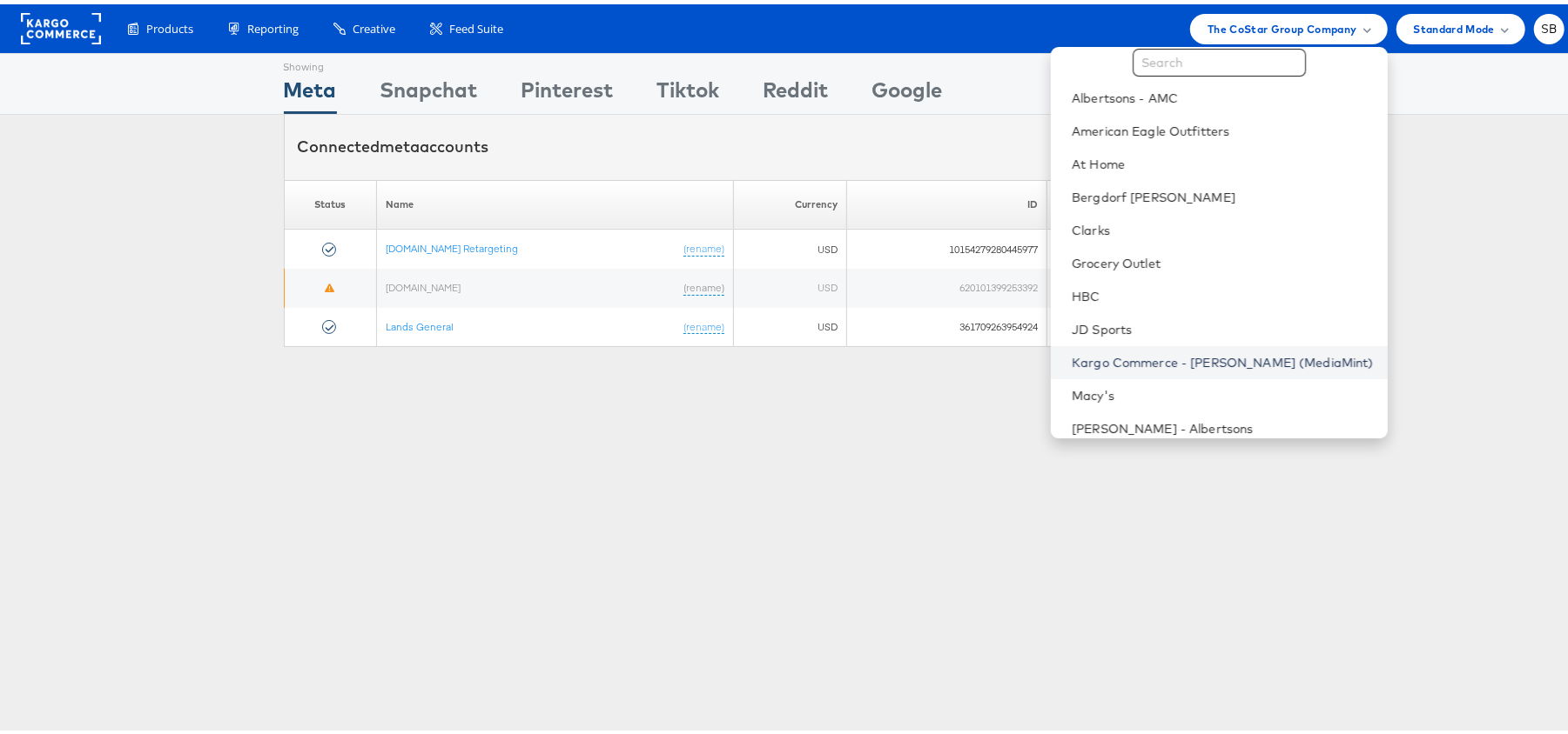
scroll to position [182, 0]
